Goal: Contribute content: Contribute content

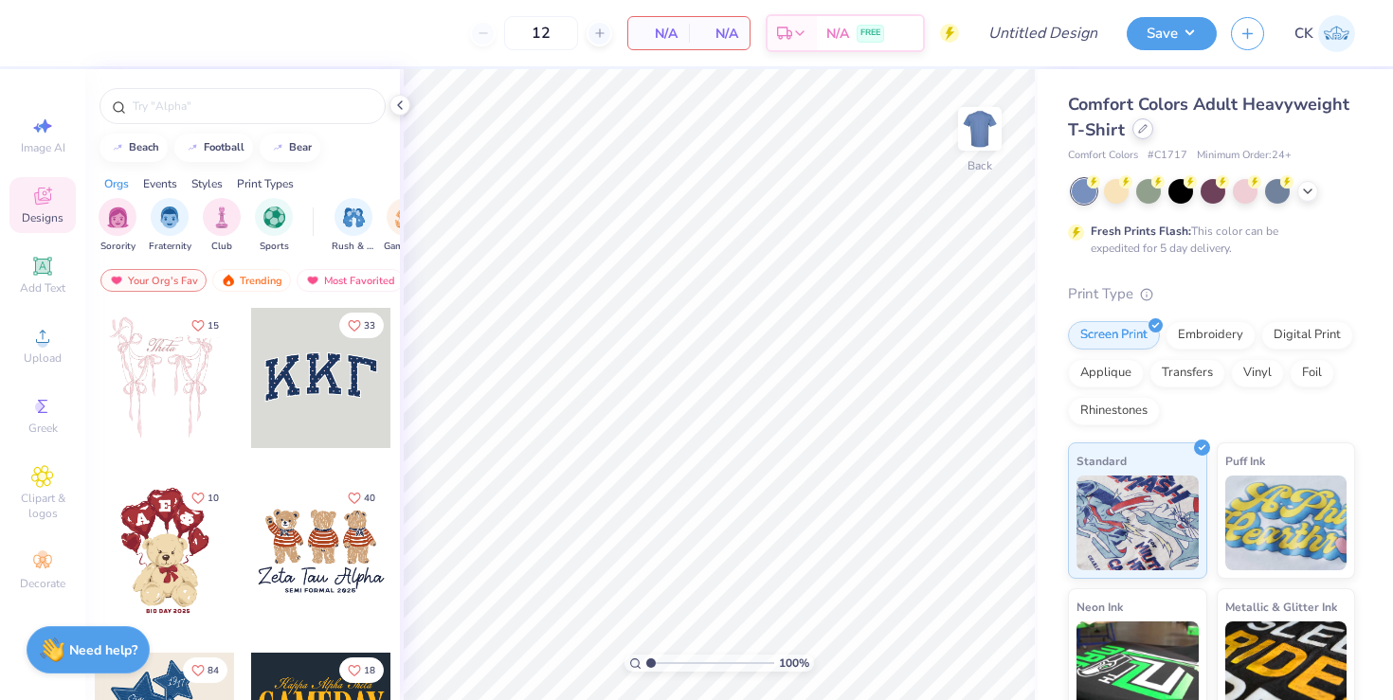
click at [1147, 132] on div at bounding box center [1143, 128] width 21 height 21
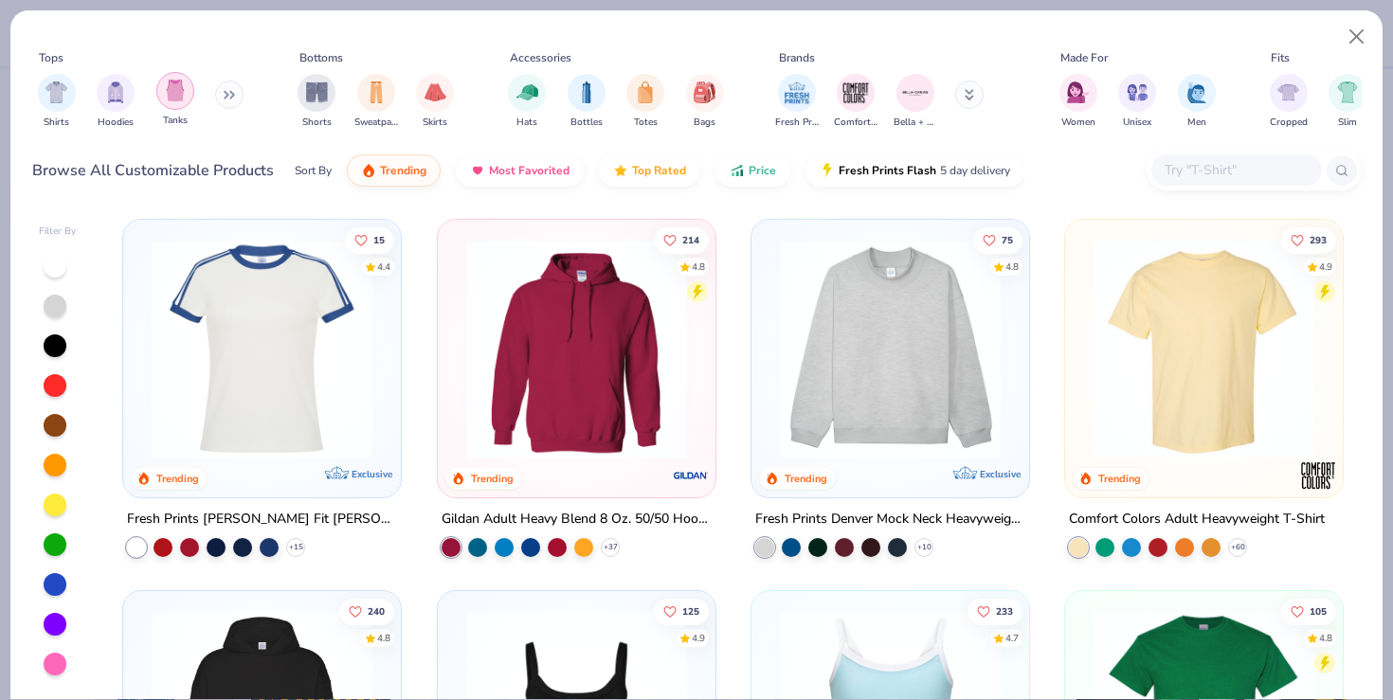
click at [172, 100] on img "filter for Tanks" at bounding box center [175, 91] width 21 height 22
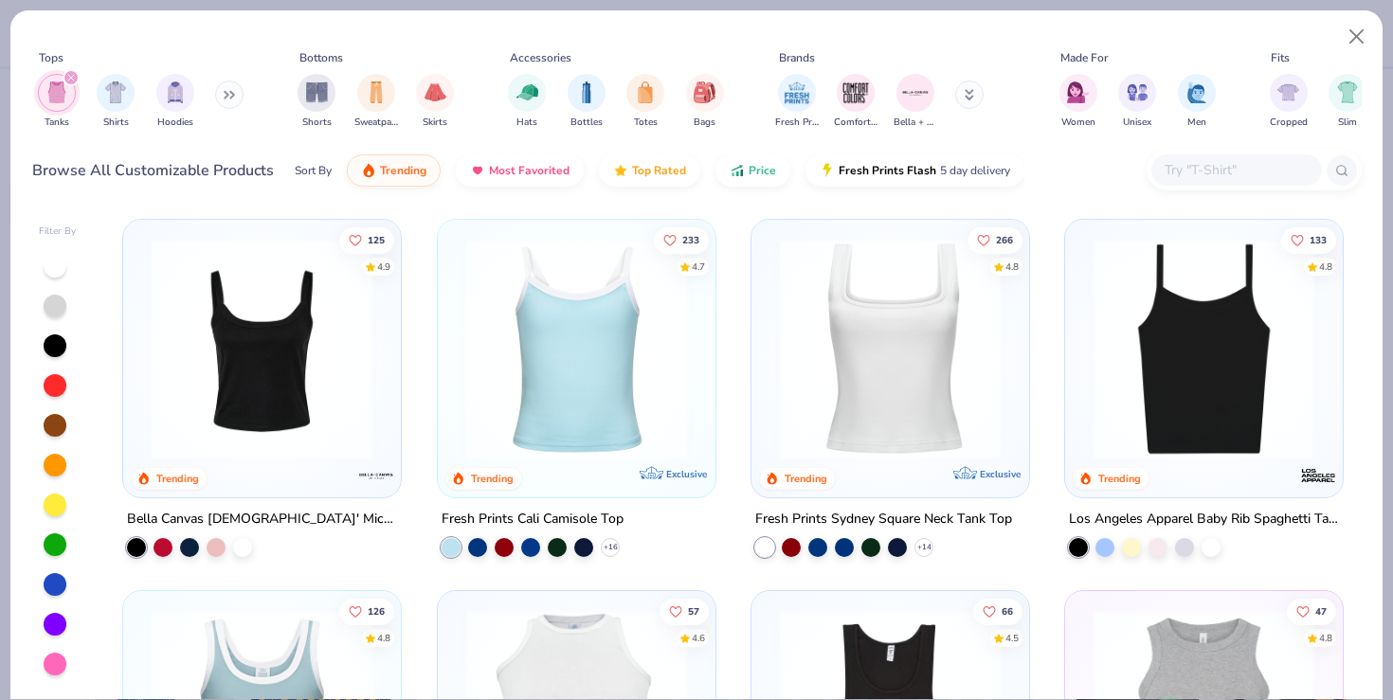
click at [870, 396] on img at bounding box center [891, 349] width 240 height 221
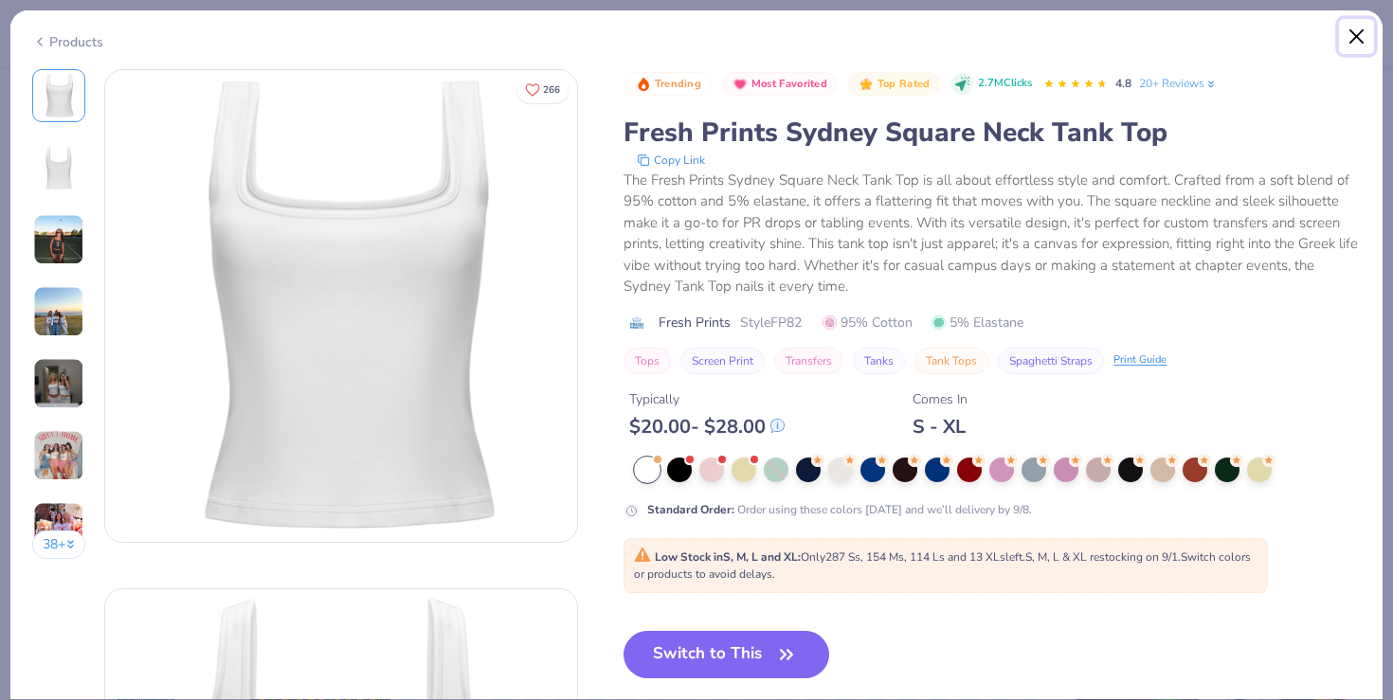
click at [1366, 35] on button "Close" at bounding box center [1357, 37] width 36 height 36
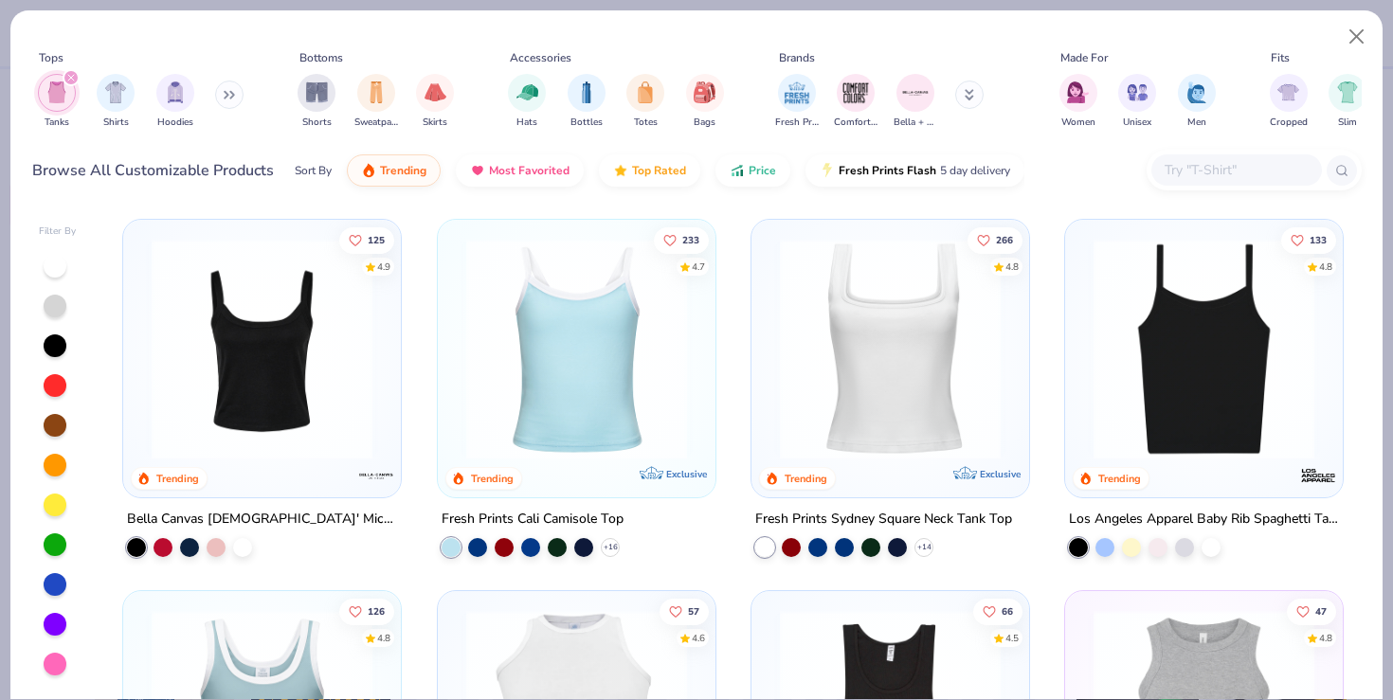
click at [192, 373] on img at bounding box center [262, 349] width 240 height 221
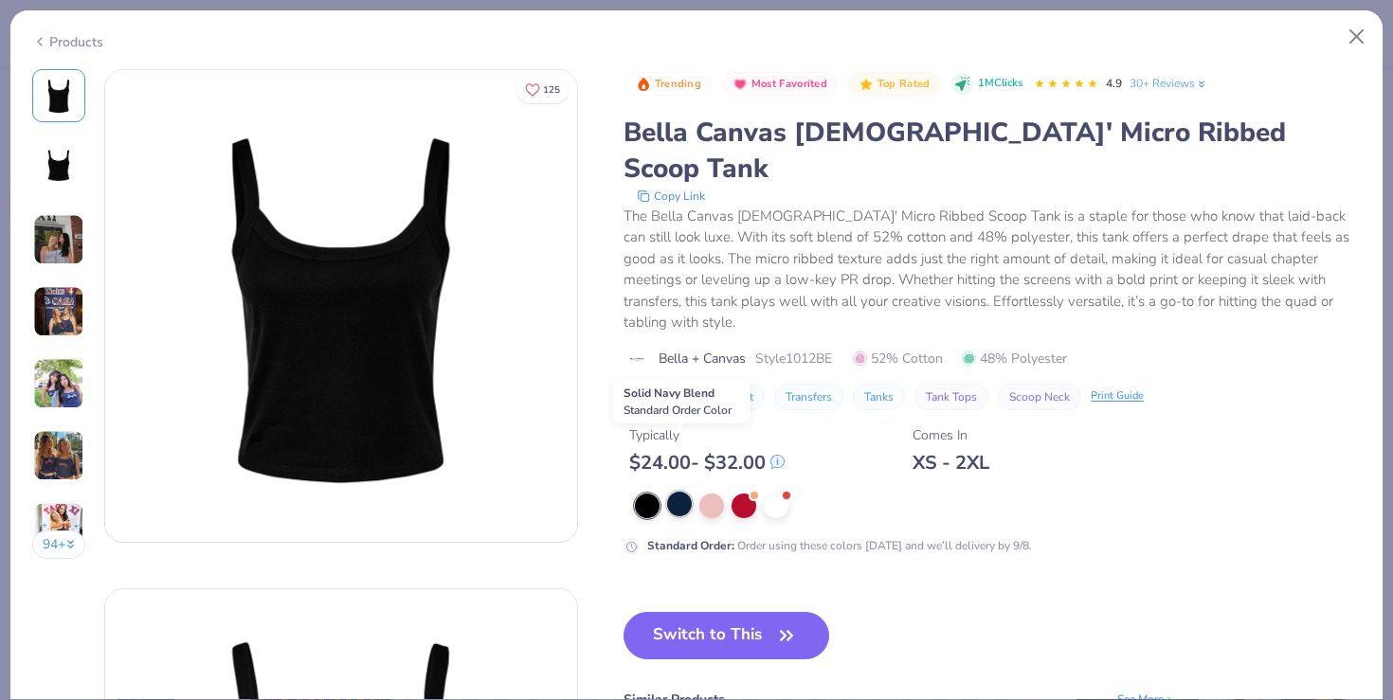
click at [680, 492] on div at bounding box center [679, 504] width 25 height 25
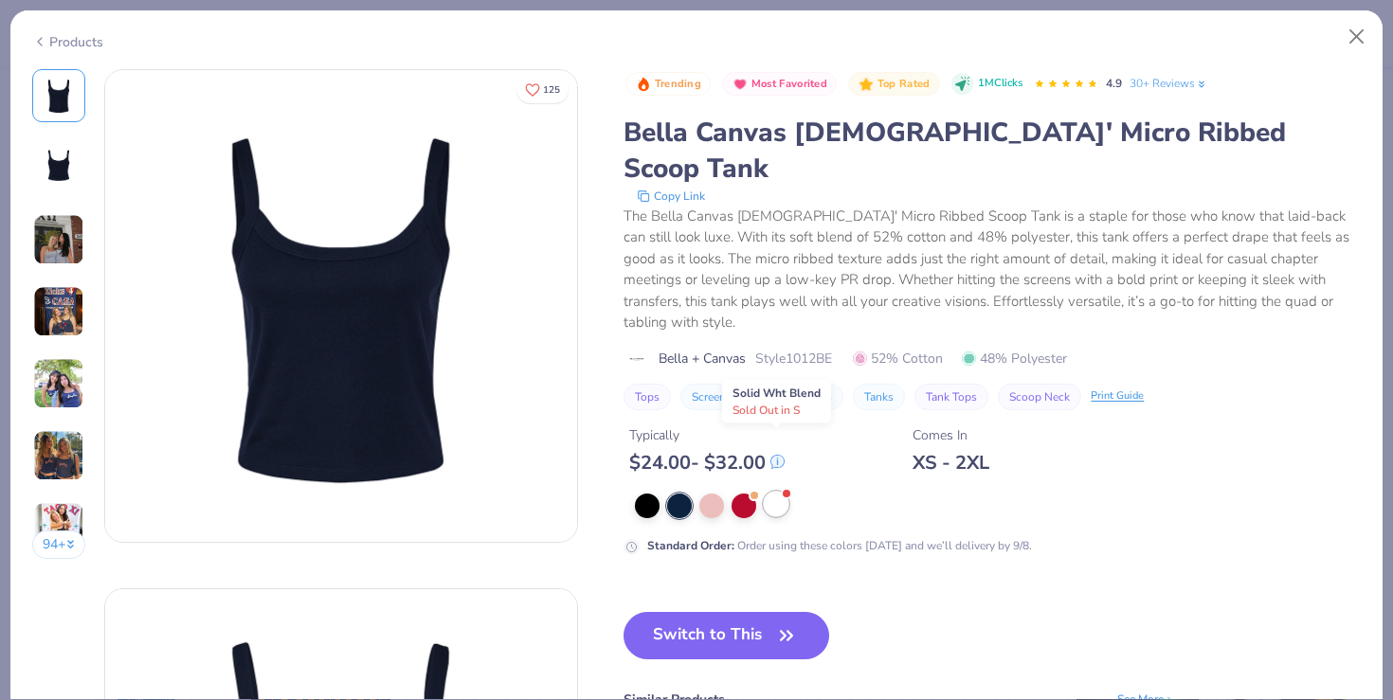
click at [771, 492] on div at bounding box center [776, 504] width 25 height 25
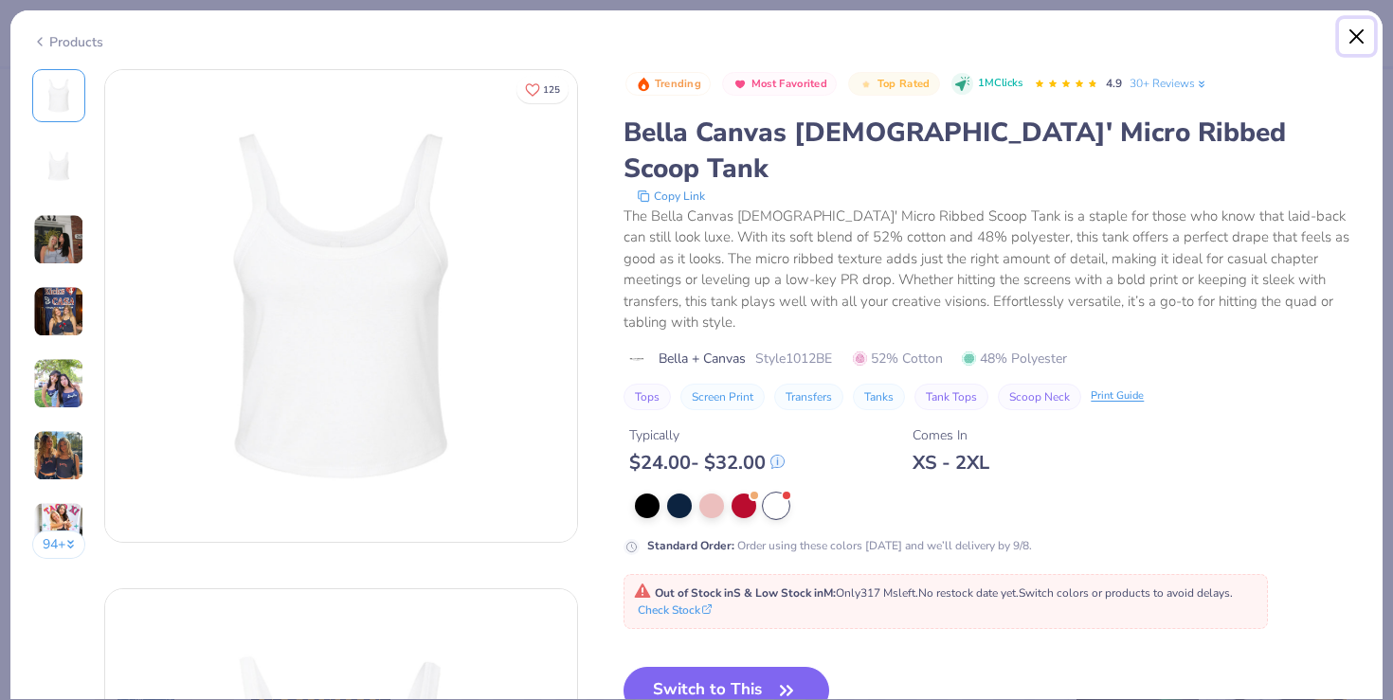
click at [1348, 33] on button "Close" at bounding box center [1357, 37] width 36 height 36
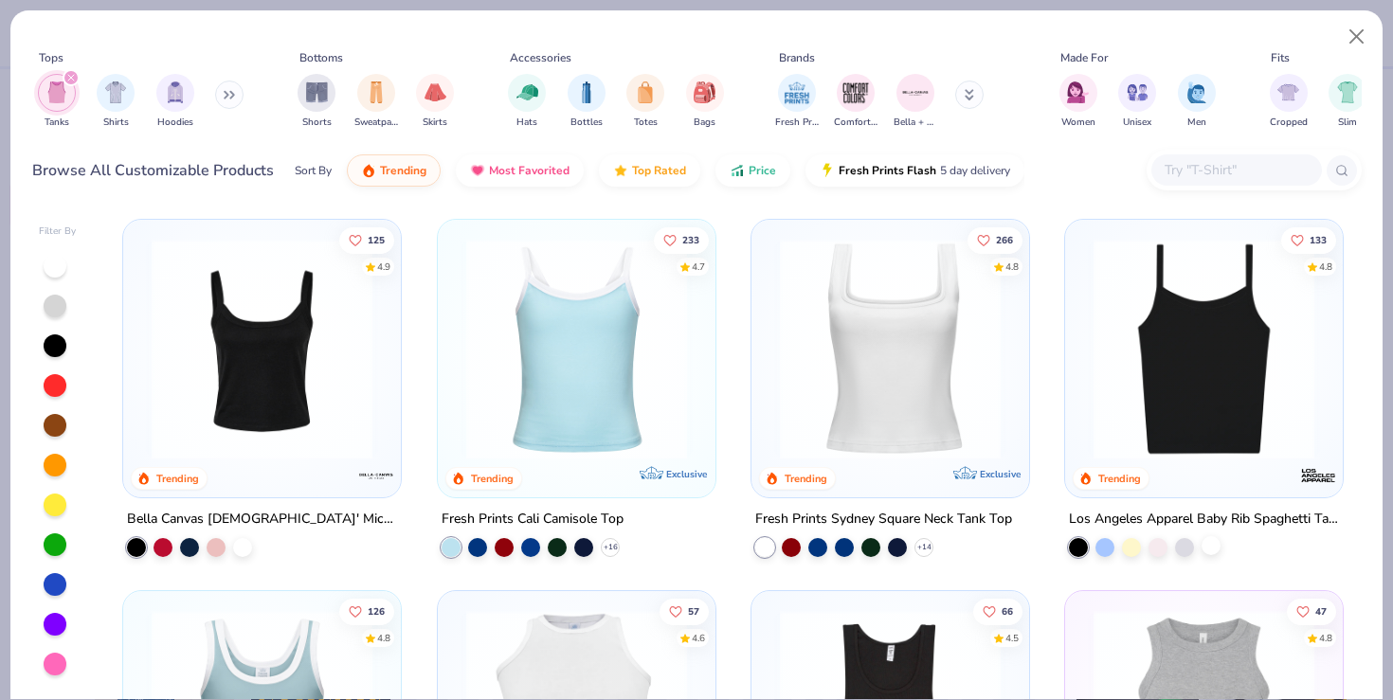
click at [1208, 542] on div at bounding box center [1211, 545] width 19 height 19
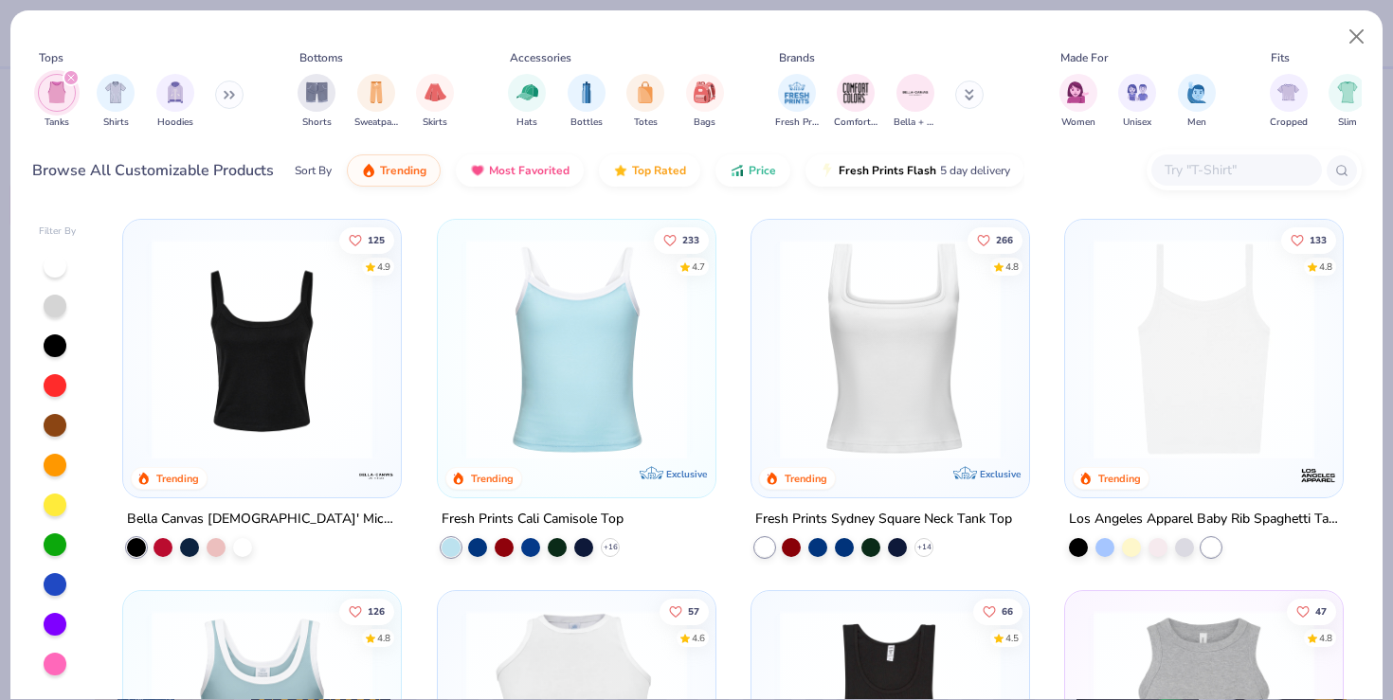
click at [1218, 400] on img at bounding box center [1204, 349] width 240 height 221
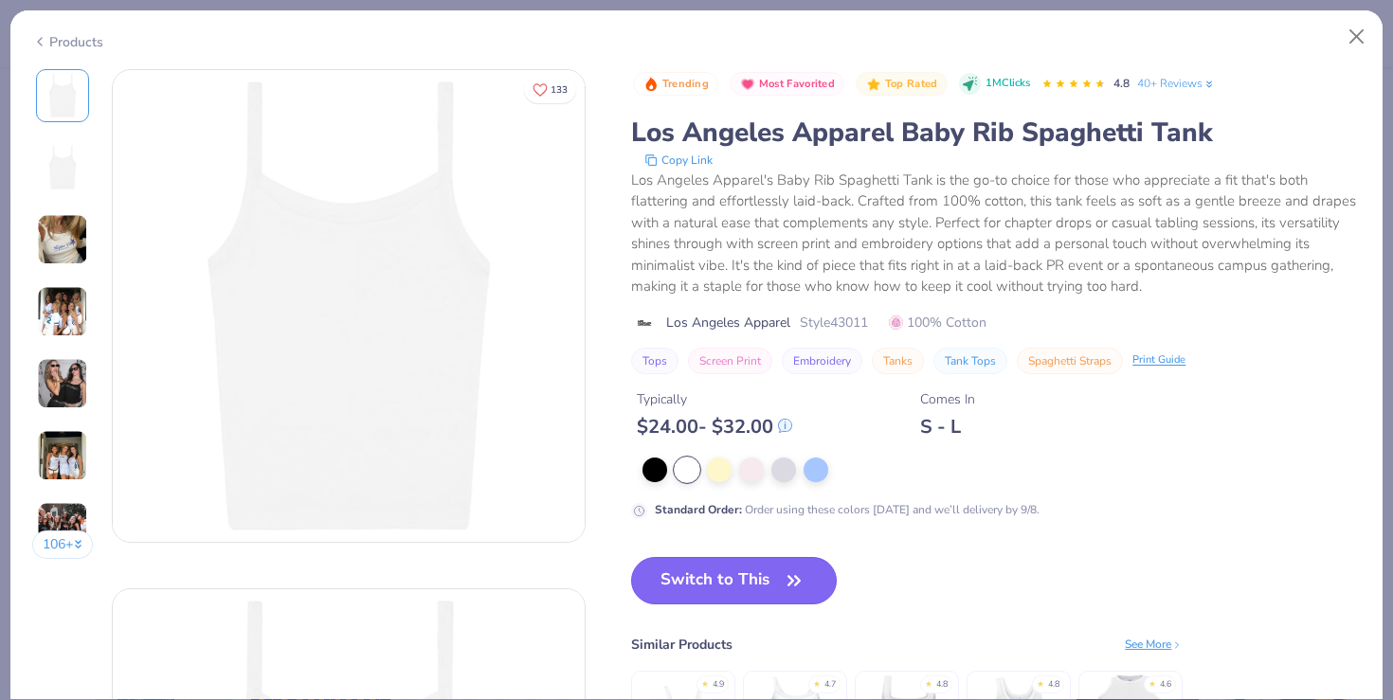
click at [760, 598] on button "Switch to This" at bounding box center [734, 580] width 206 height 47
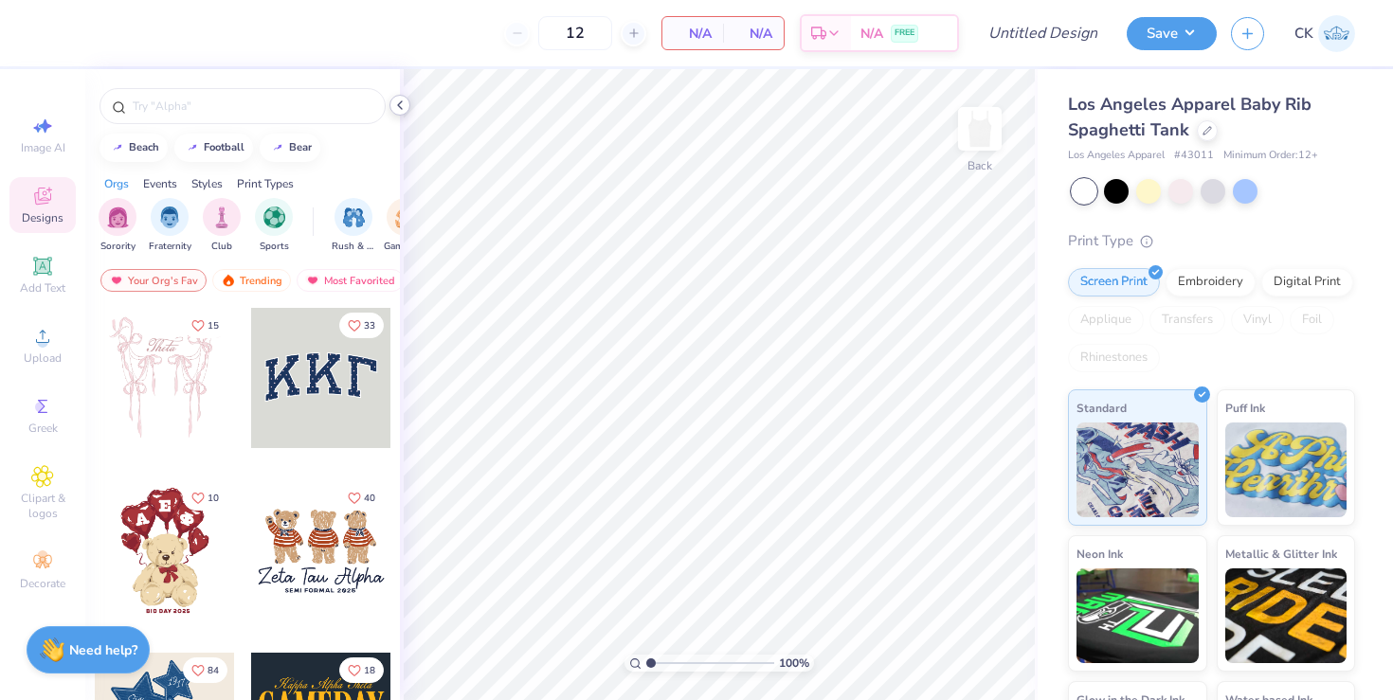
click at [400, 108] on polyline at bounding box center [400, 105] width 4 height 8
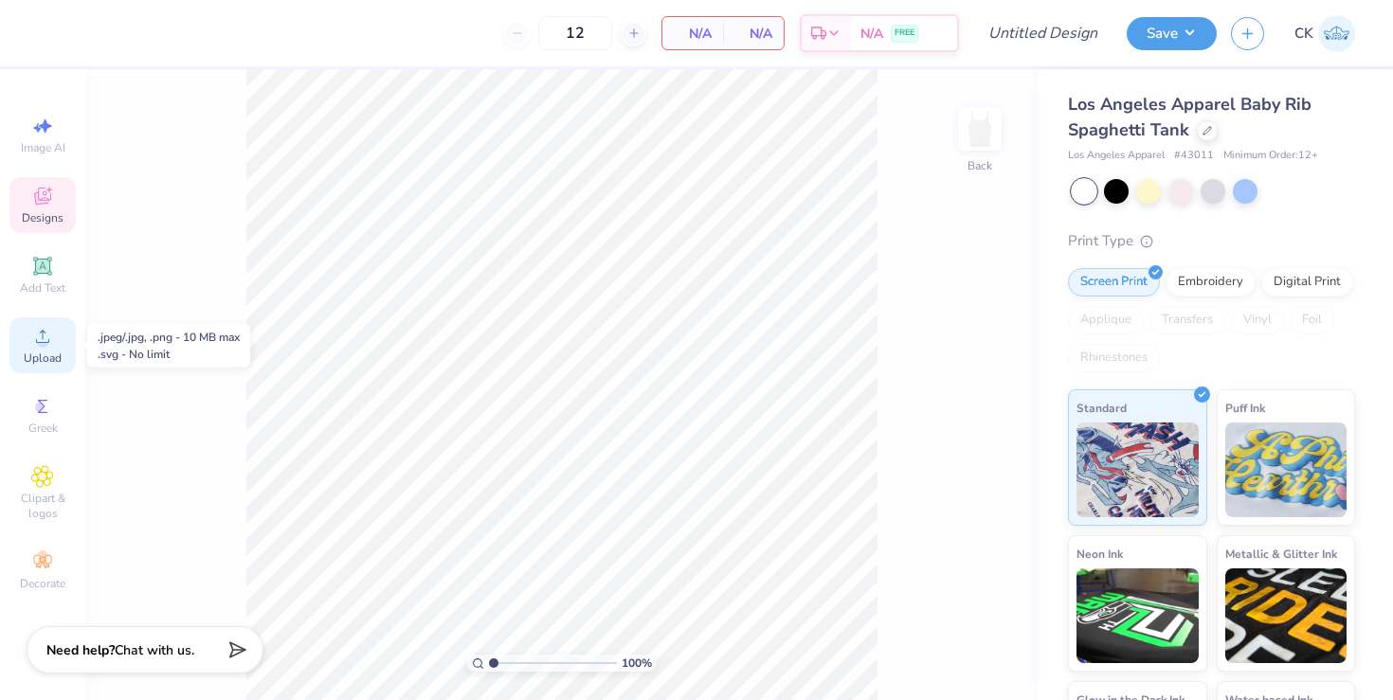
click at [22, 338] on div "Upload" at bounding box center [42, 345] width 66 height 56
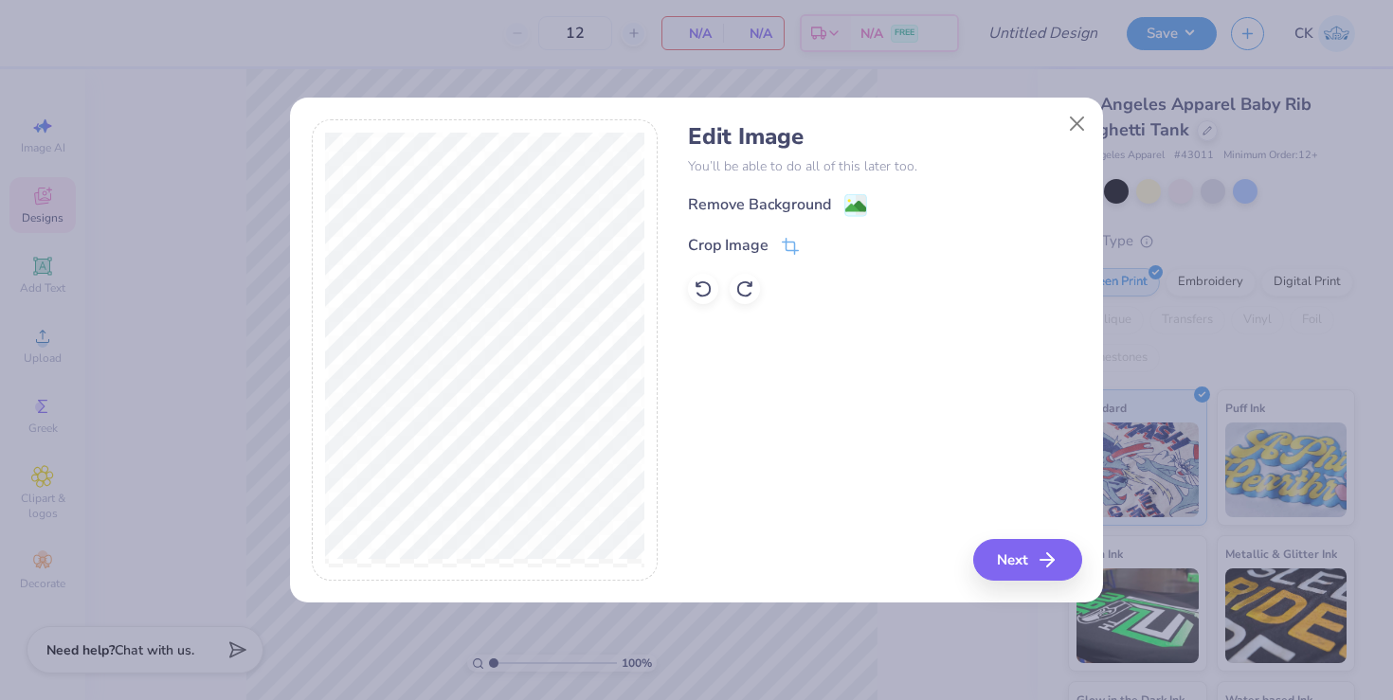
click at [829, 189] on div "Edit Image You’ll be able to do all of this later too. Remove Background Crop I…" at bounding box center [884, 213] width 393 height 181
click at [820, 197] on div "Remove Background" at bounding box center [759, 206] width 143 height 23
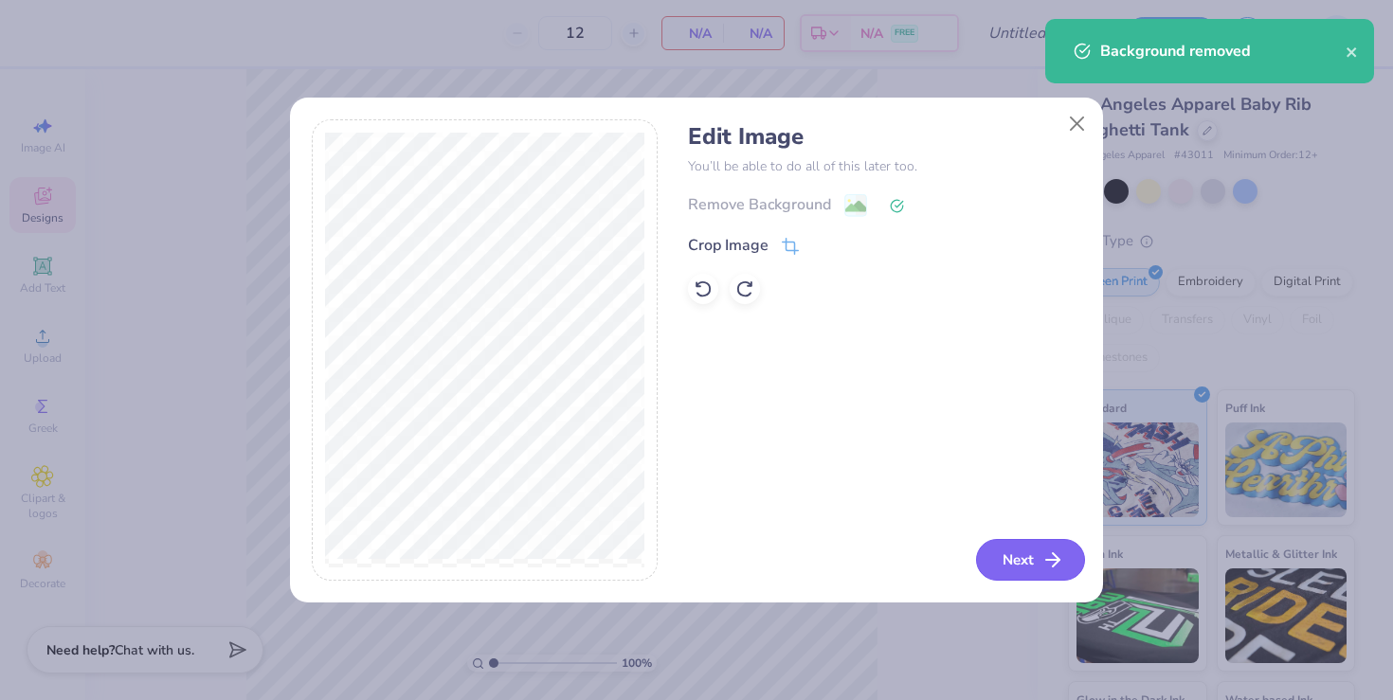
click at [1042, 563] on icon "button" at bounding box center [1053, 560] width 23 height 23
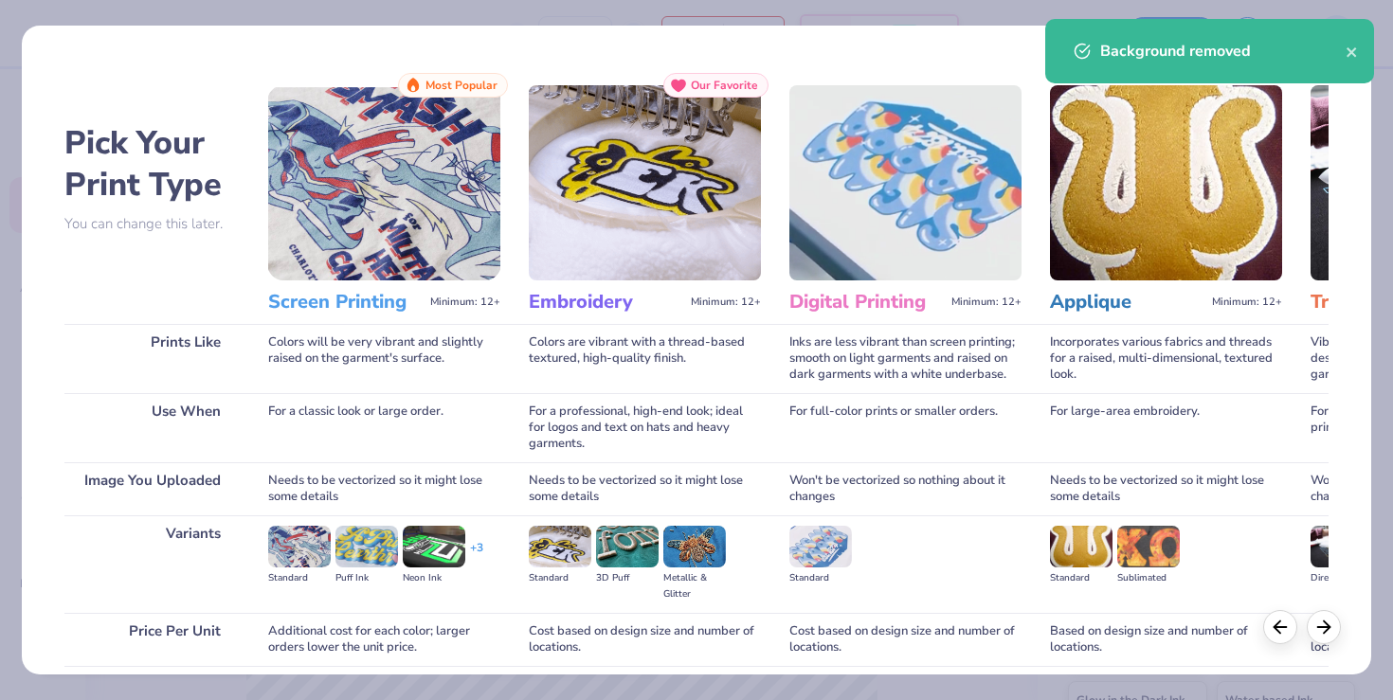
scroll to position [150, 0]
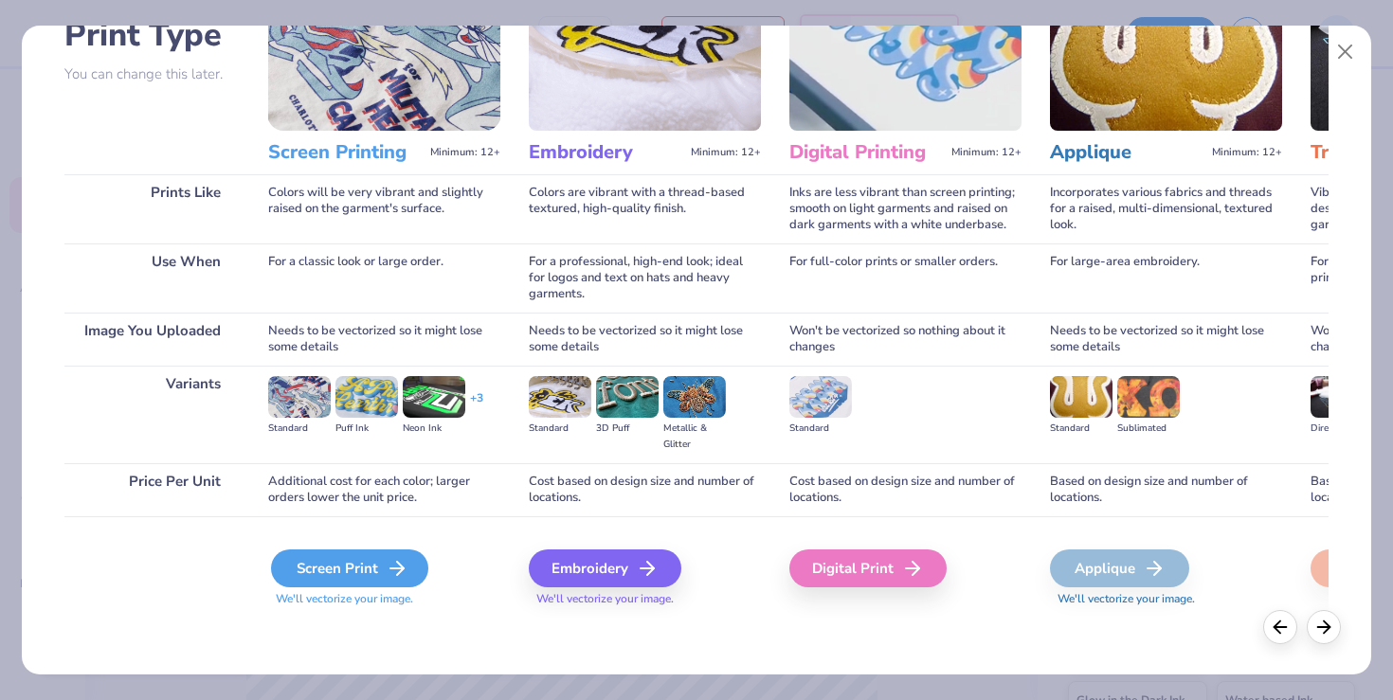
click at [360, 571] on div "Screen Print" at bounding box center [349, 569] width 157 height 38
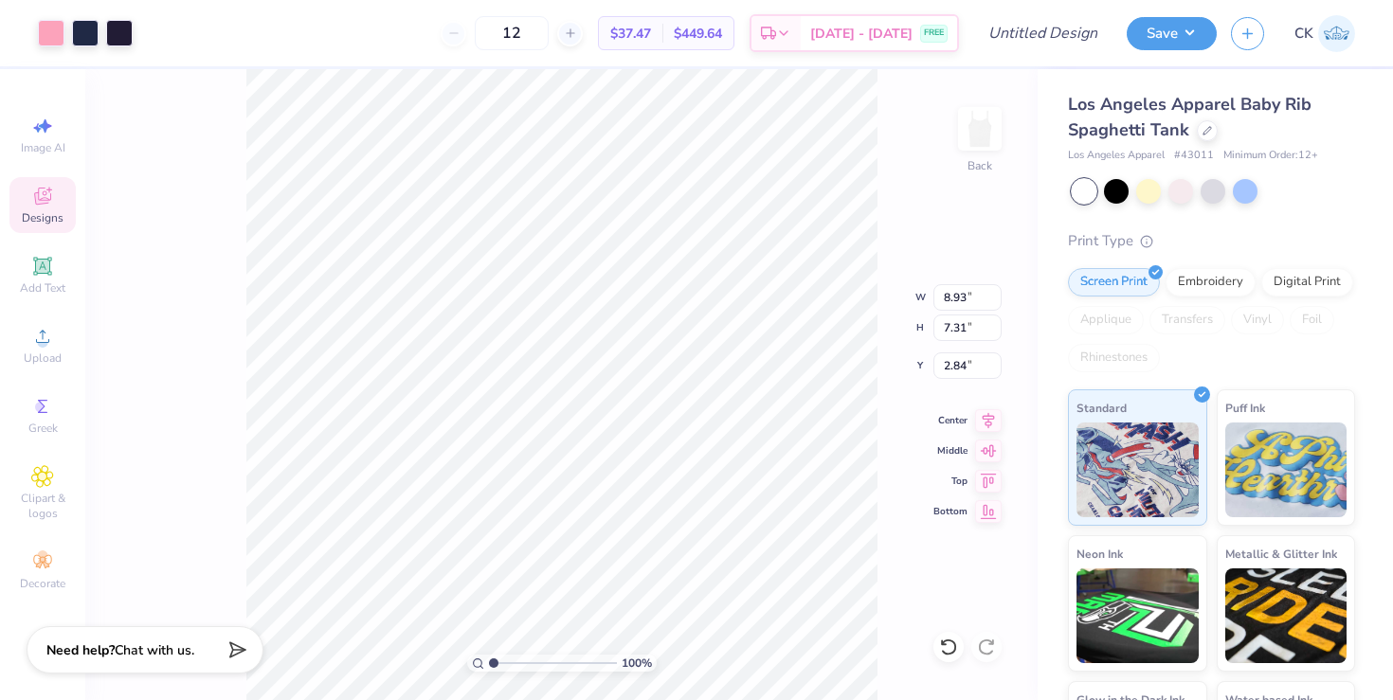
type input "5.36"
type input "4.39"
type input "5.77"
type input "2.78"
type input "6.55"
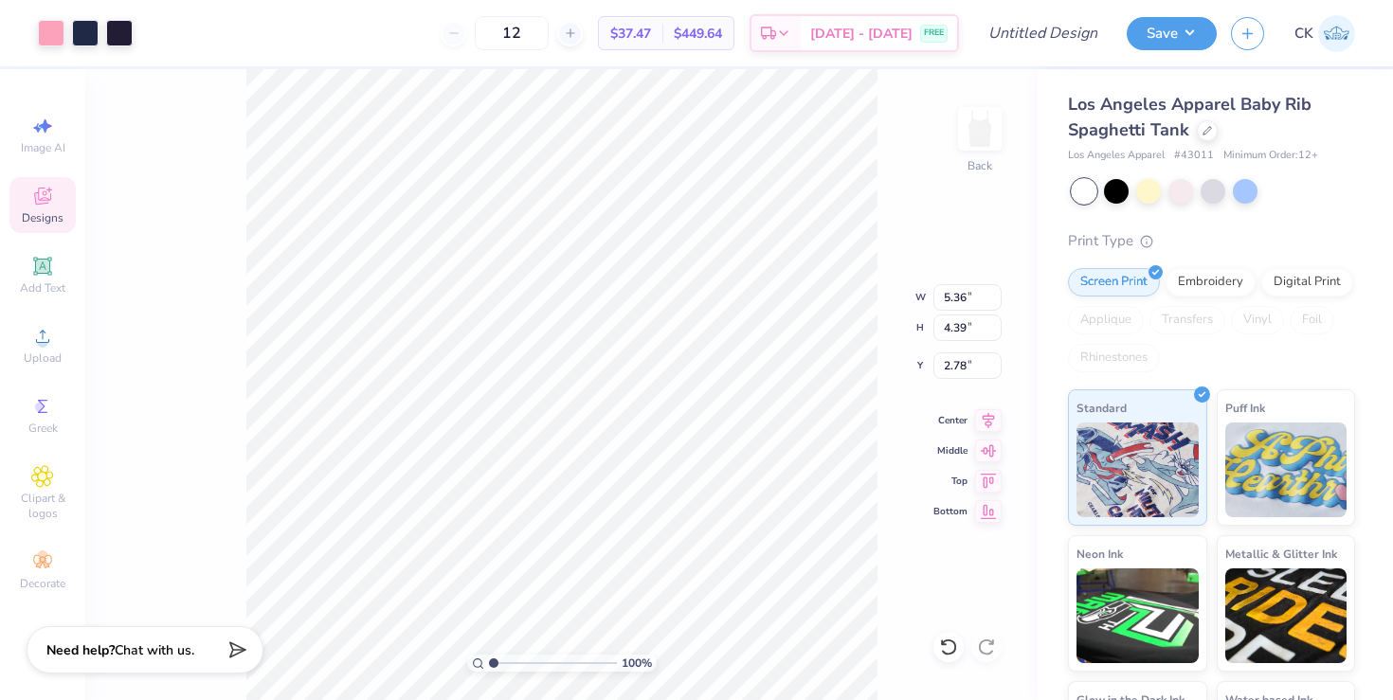
type input "5.36"
type input "1.81"
click at [549, 35] on input "12" at bounding box center [512, 33] width 74 height 34
click at [119, 29] on div at bounding box center [119, 31] width 27 height 27
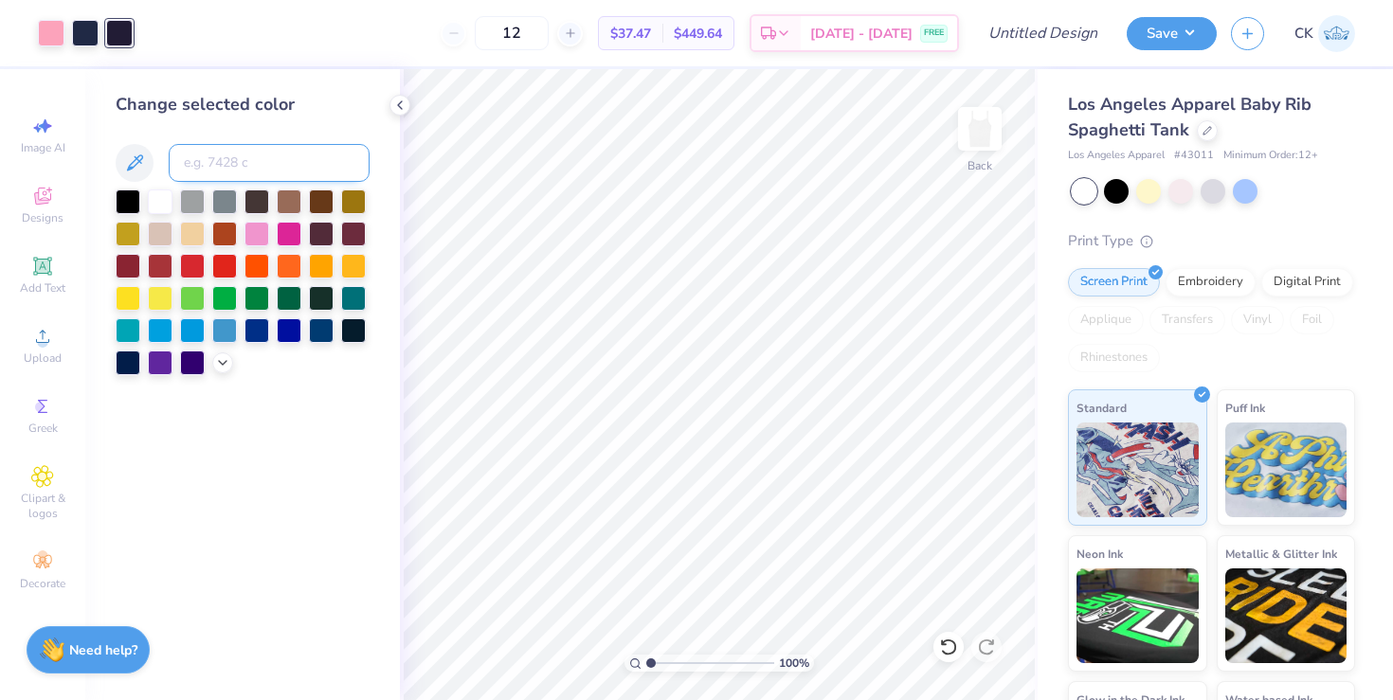
click at [239, 176] on input at bounding box center [269, 163] width 201 height 38
type input "533"
click at [392, 102] on icon at bounding box center [399, 105] width 15 height 15
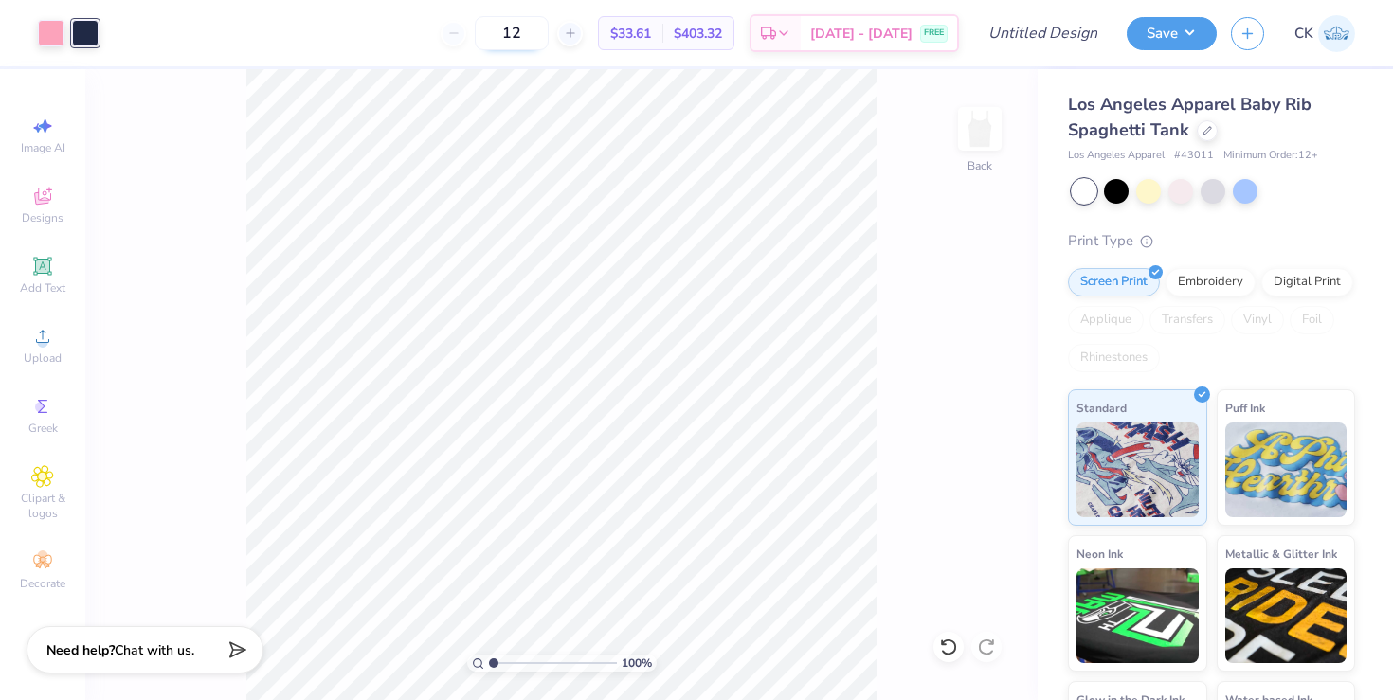
click at [549, 30] on input "12" at bounding box center [512, 33] width 74 height 34
type input "1"
type input "35"
click at [1022, 41] on input "Design Title" at bounding box center [1066, 33] width 93 height 38
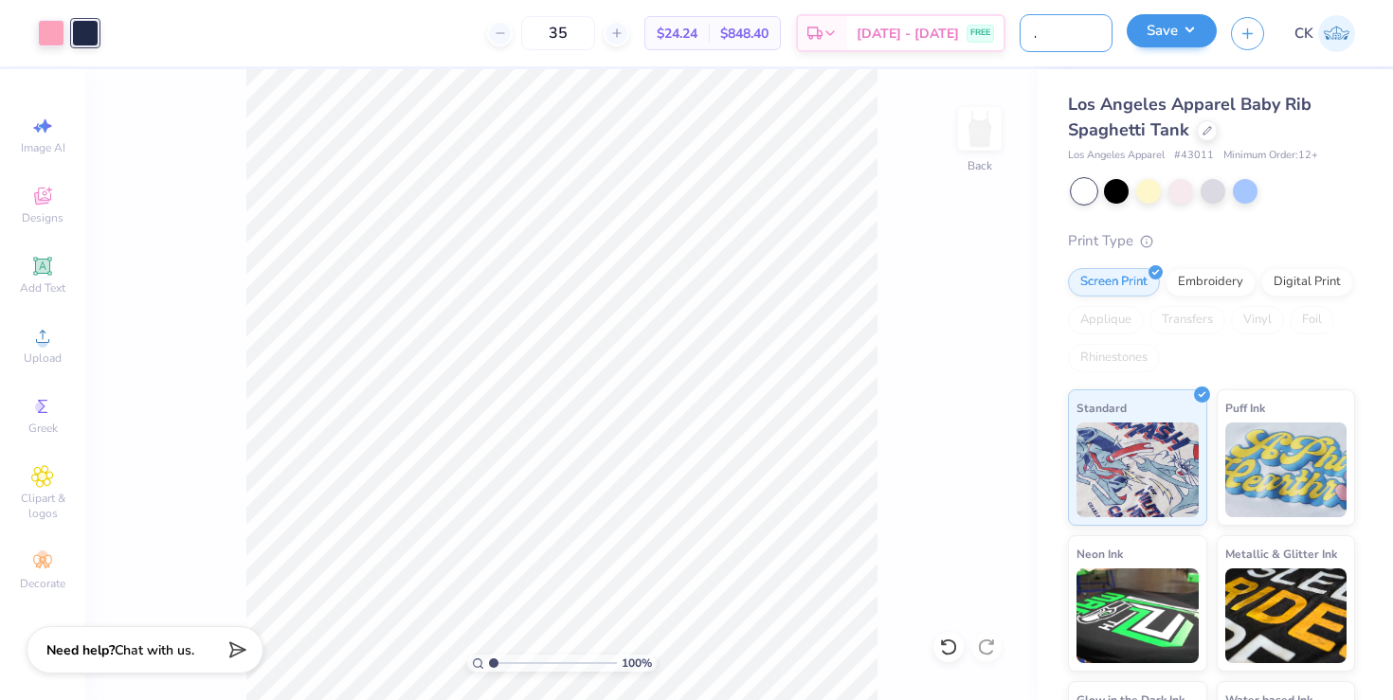
type input "ADPi FDOC Tank"
click at [1185, 35] on button "Save" at bounding box center [1172, 30] width 90 height 33
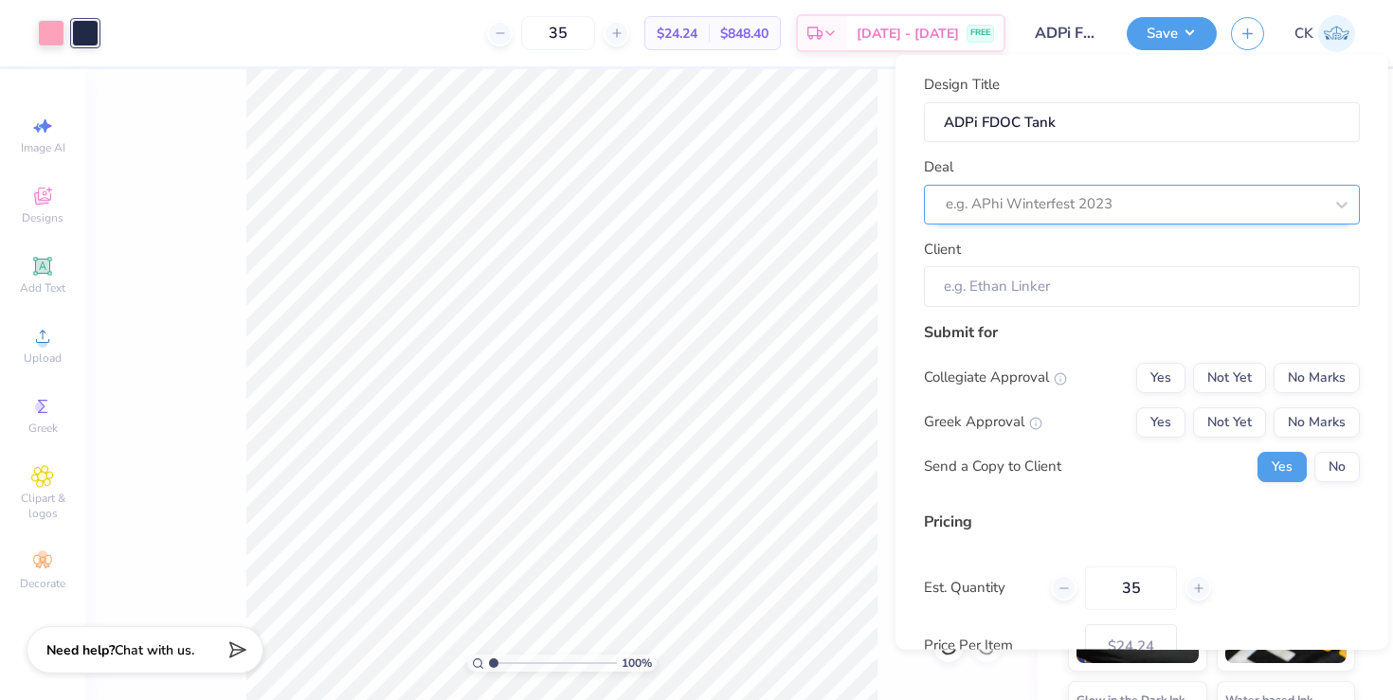
click at [1031, 212] on div at bounding box center [1134, 204] width 377 height 26
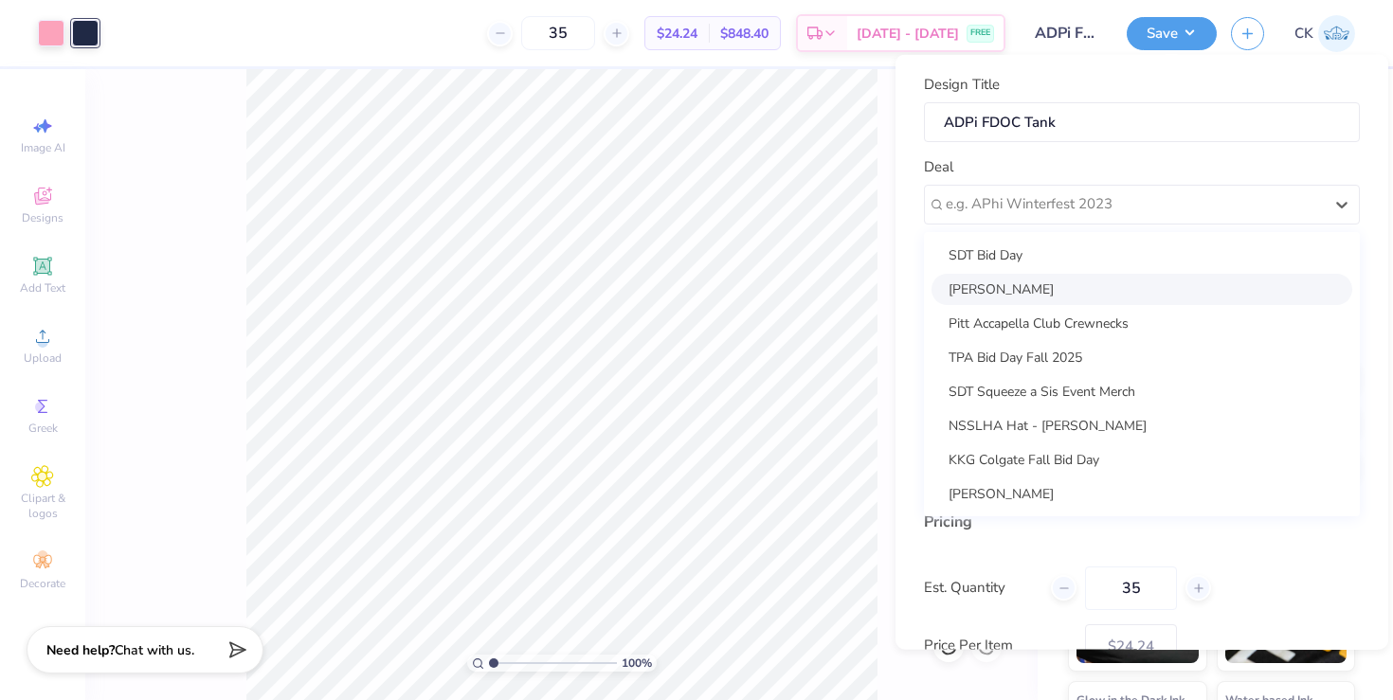
click at [1008, 298] on div "[PERSON_NAME]" at bounding box center [1142, 288] width 421 height 31
type input "[PERSON_NAME]"
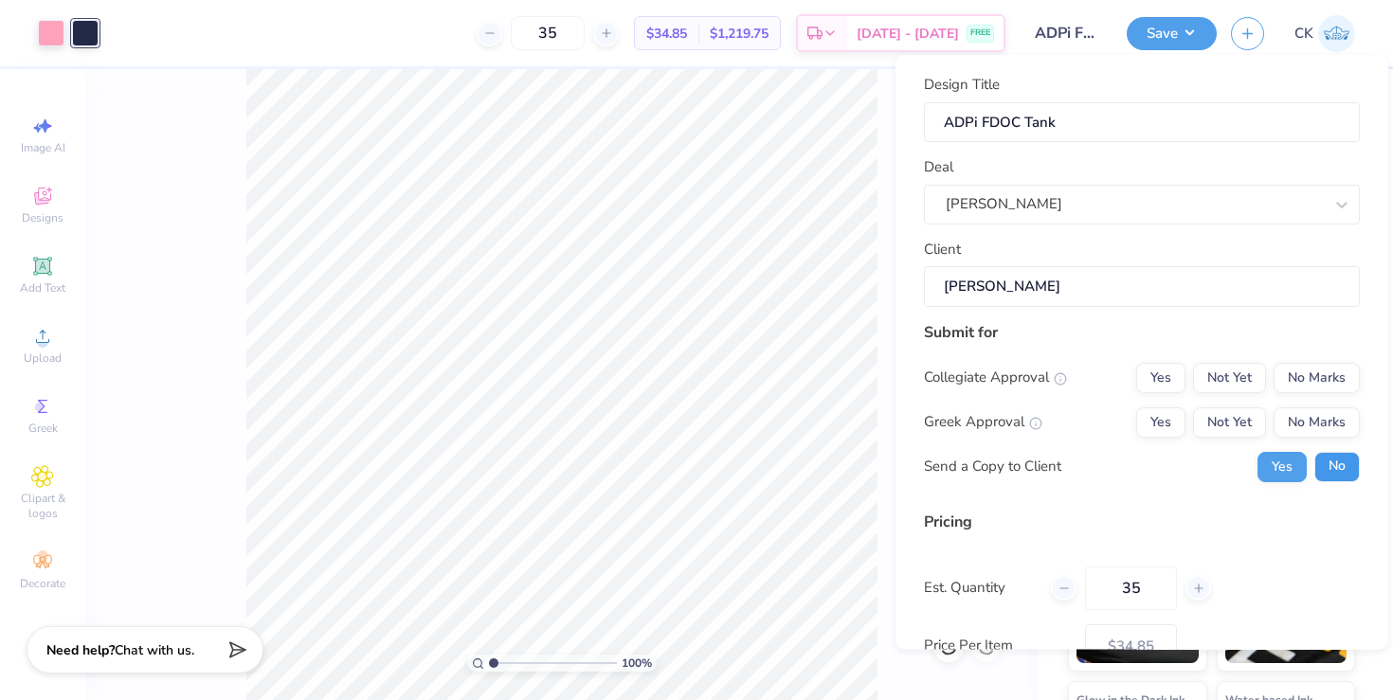
click at [1337, 475] on button "No" at bounding box center [1337, 466] width 45 height 30
click at [1167, 409] on button "Yes" at bounding box center [1160, 422] width 49 height 30
click at [1323, 371] on button "No Marks" at bounding box center [1317, 377] width 86 height 30
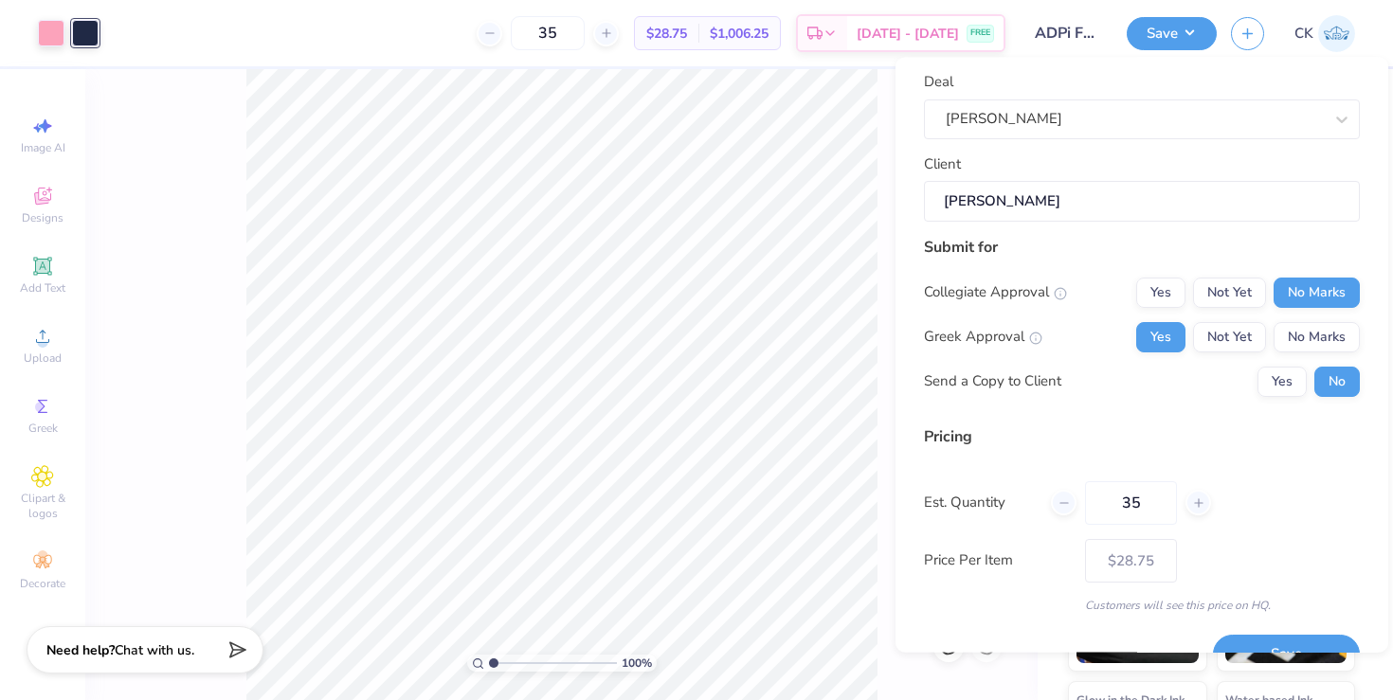
scroll to position [127, 0]
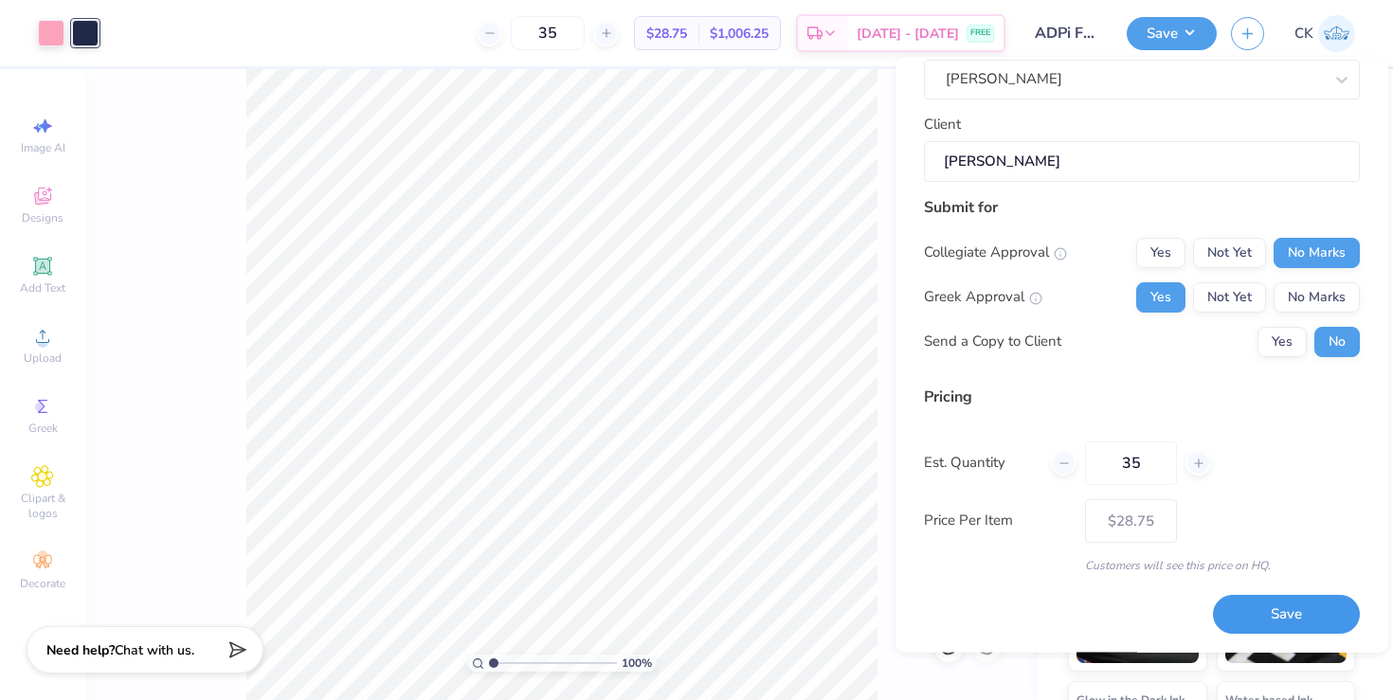
click at [1285, 632] on button "Save" at bounding box center [1286, 615] width 147 height 39
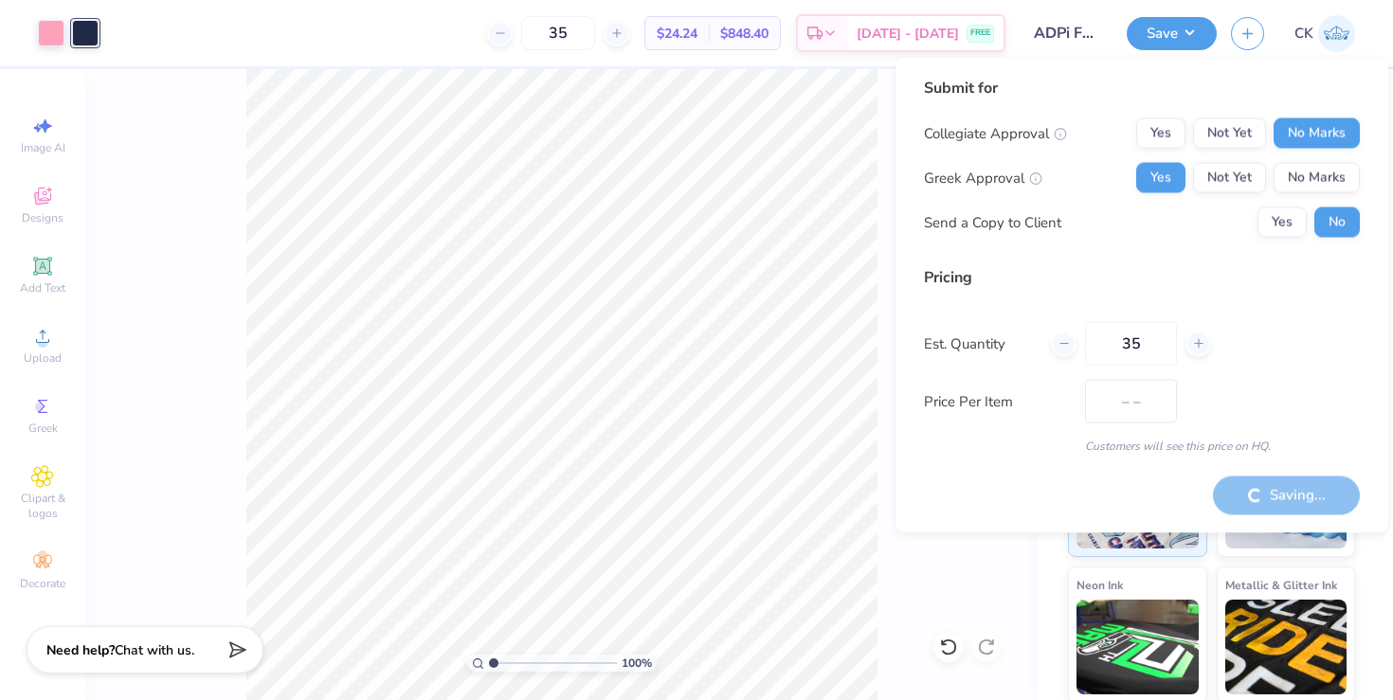
type input "$28.75"
